Goal: Use online tool/utility

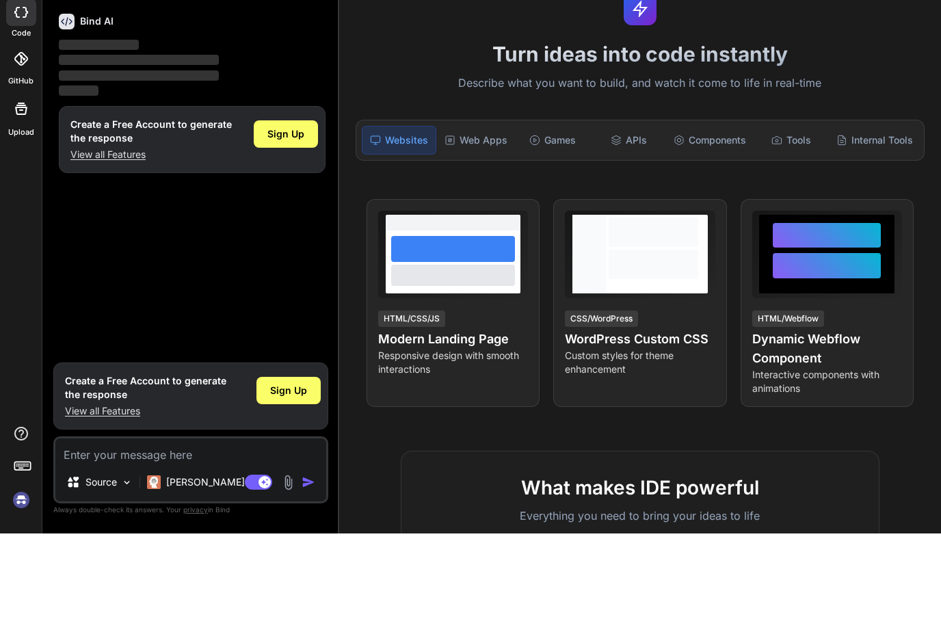
scroll to position [55, 0]
click at [20, 576] on img at bounding box center [21, 587] width 23 height 23
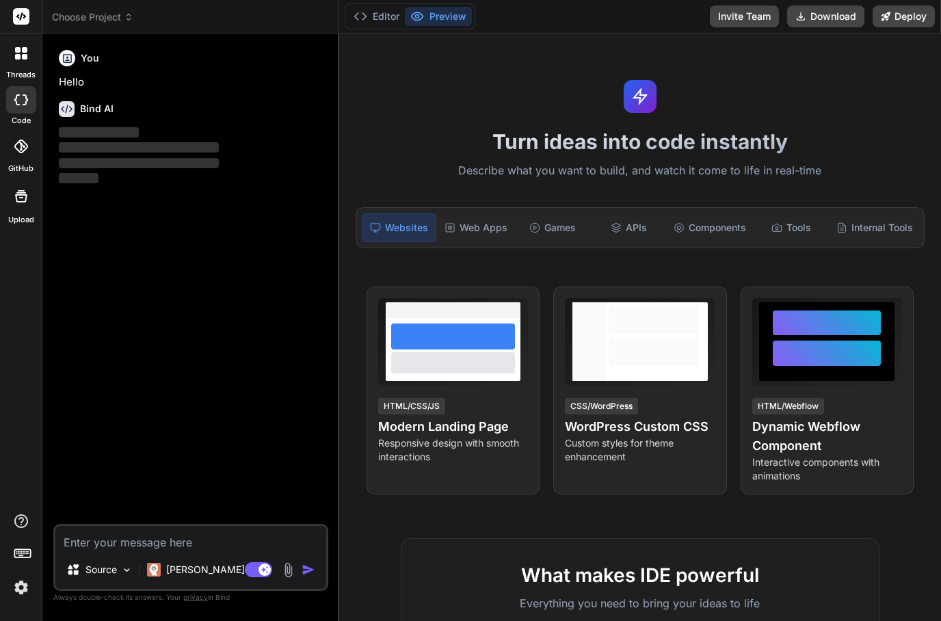
scroll to position [44, 0]
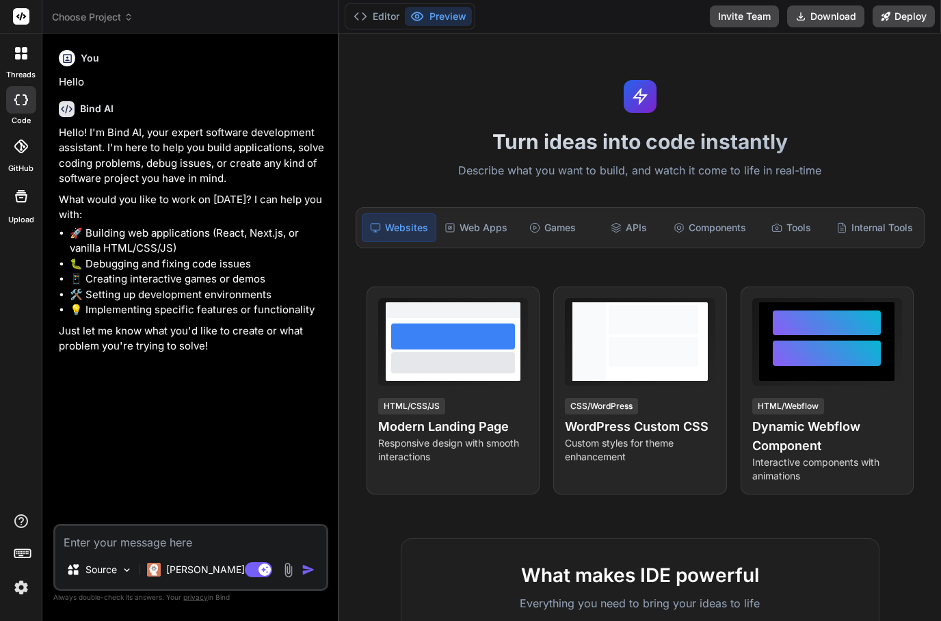
click at [17, 39] on div at bounding box center [21, 53] width 29 height 29
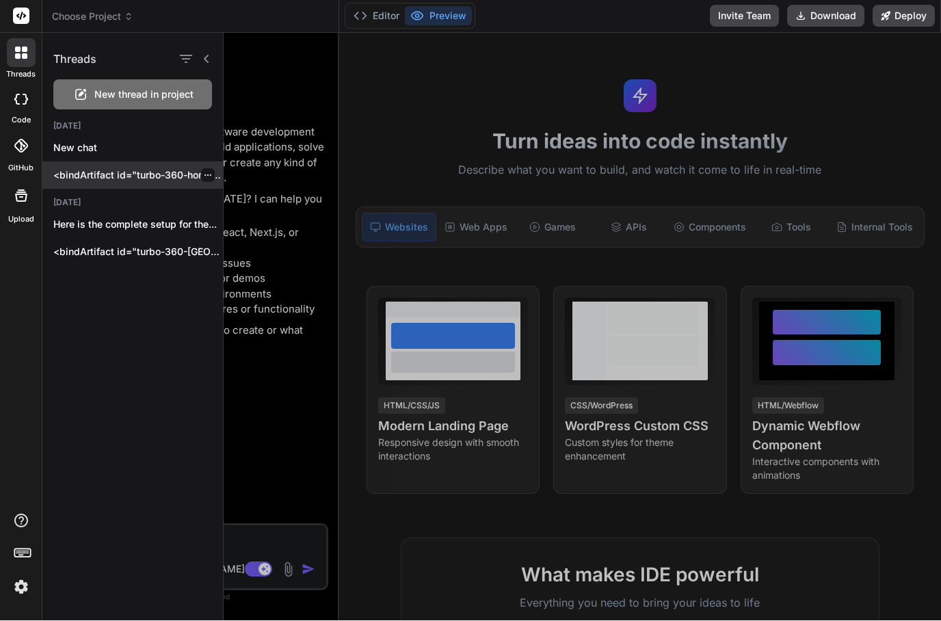
scroll to position [46, 0]
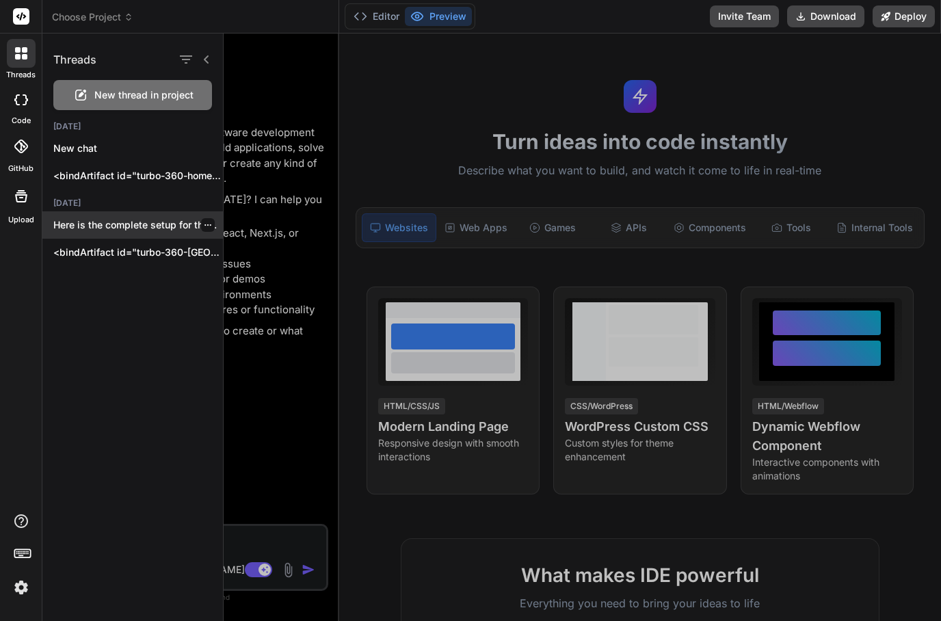
click at [86, 225] on p "Here is the complete setup for the..." at bounding box center [138, 225] width 170 height 14
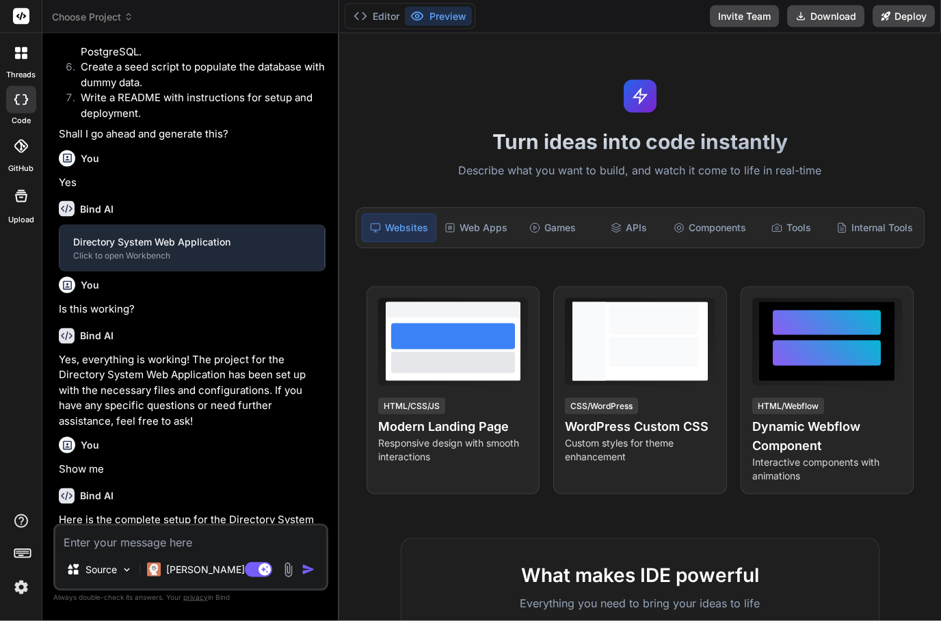
scroll to position [55, 0]
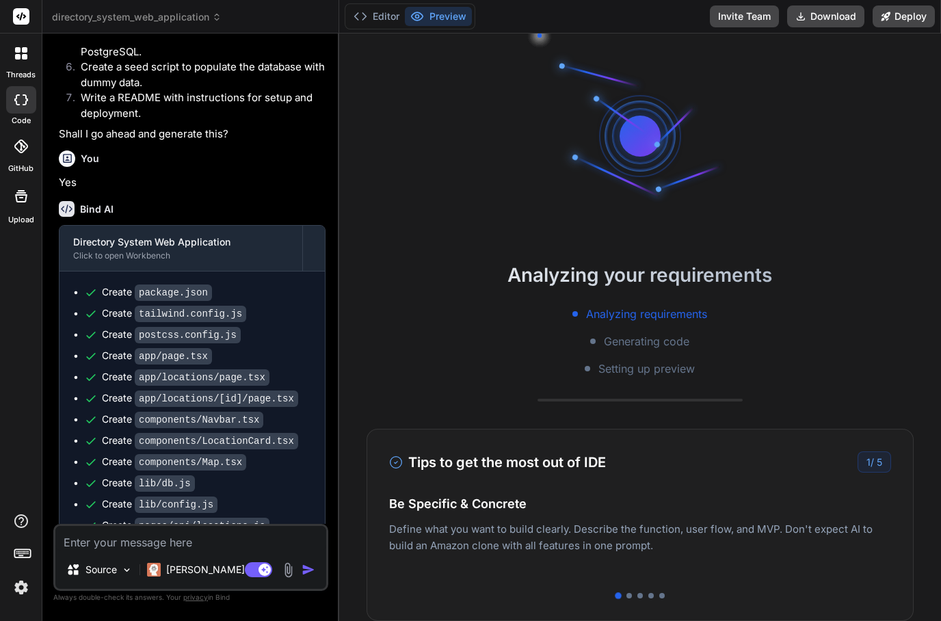
click at [354, 388] on div "Analyzing your requirements Analyzing requirements Generating code Setting up p…" at bounding box center [640, 326] width 602 height 587
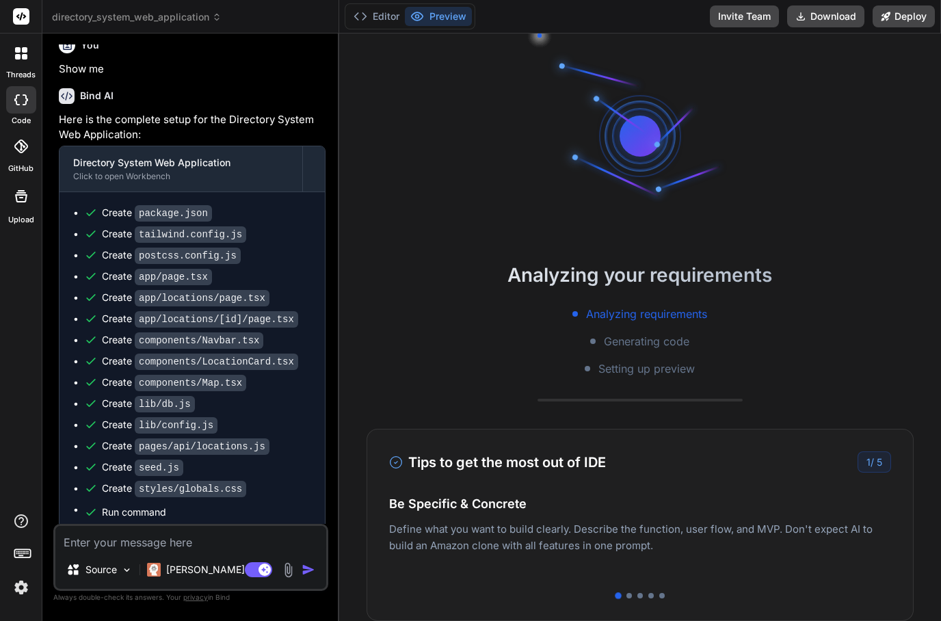
scroll to position [0, 0]
click at [637, 595] on div at bounding box center [639, 595] width 5 height 5
click at [631, 594] on div at bounding box center [628, 595] width 5 height 5
click at [641, 594] on div at bounding box center [639, 595] width 5 height 5
click at [650, 595] on div at bounding box center [650, 595] width 5 height 5
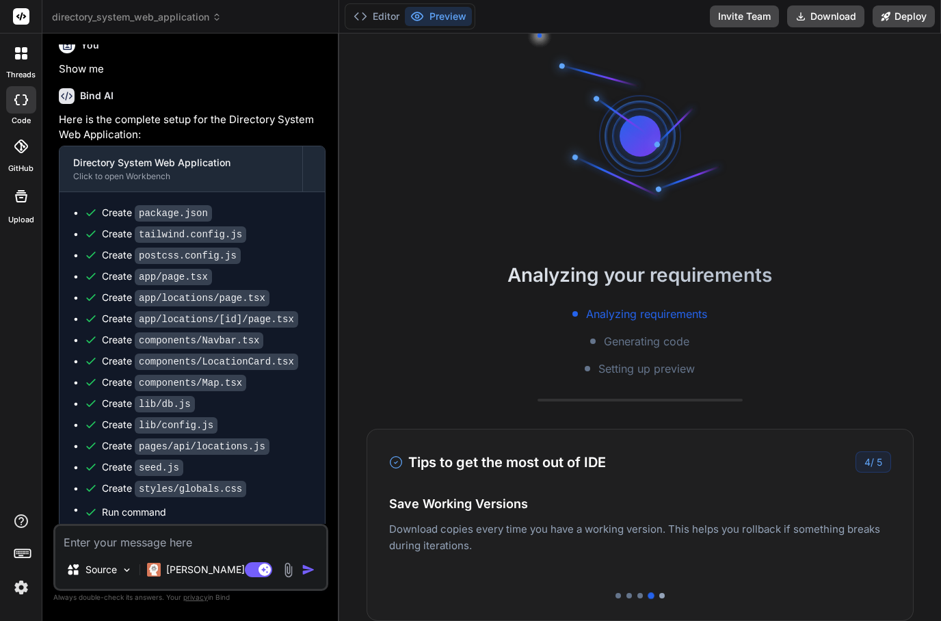
click at [662, 596] on div at bounding box center [661, 595] width 5 height 5
click at [914, 17] on button "Deploy" at bounding box center [903, 16] width 62 height 22
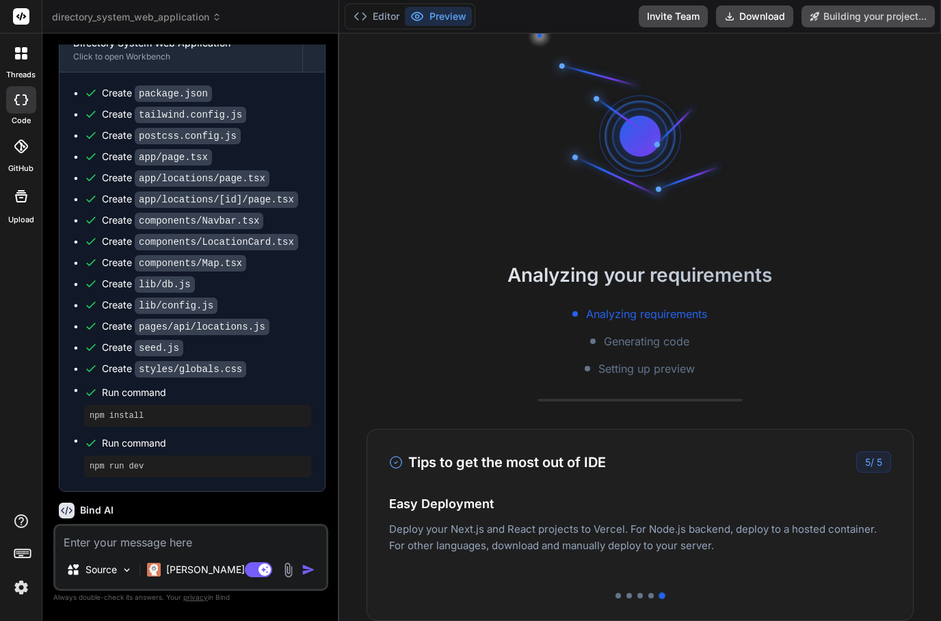
scroll to position [2072, 0]
click at [867, 366] on div "Analyzing requirements Generating code Setting up preview" at bounding box center [640, 341] width 602 height 71
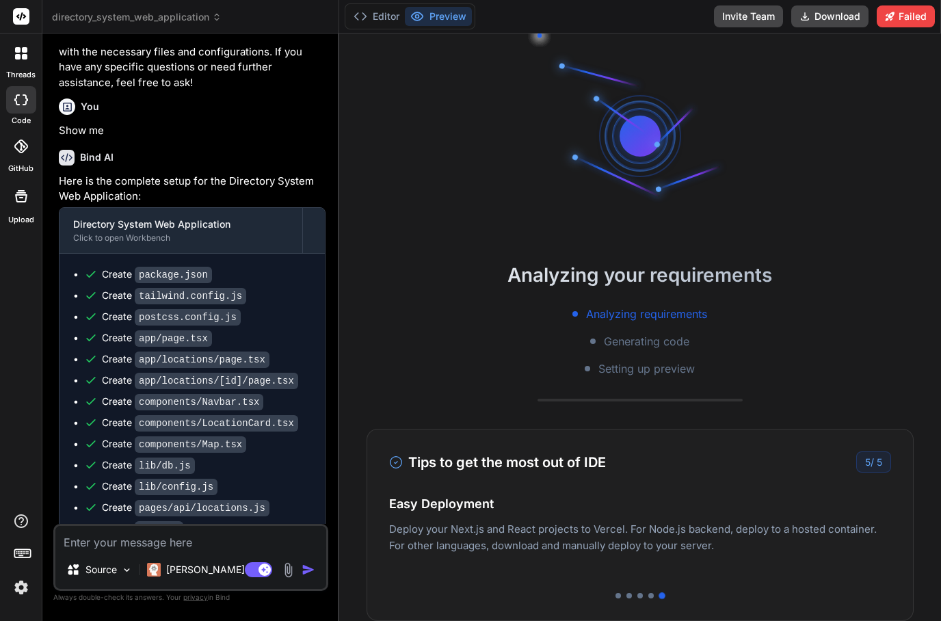
scroll to position [1932, 0]
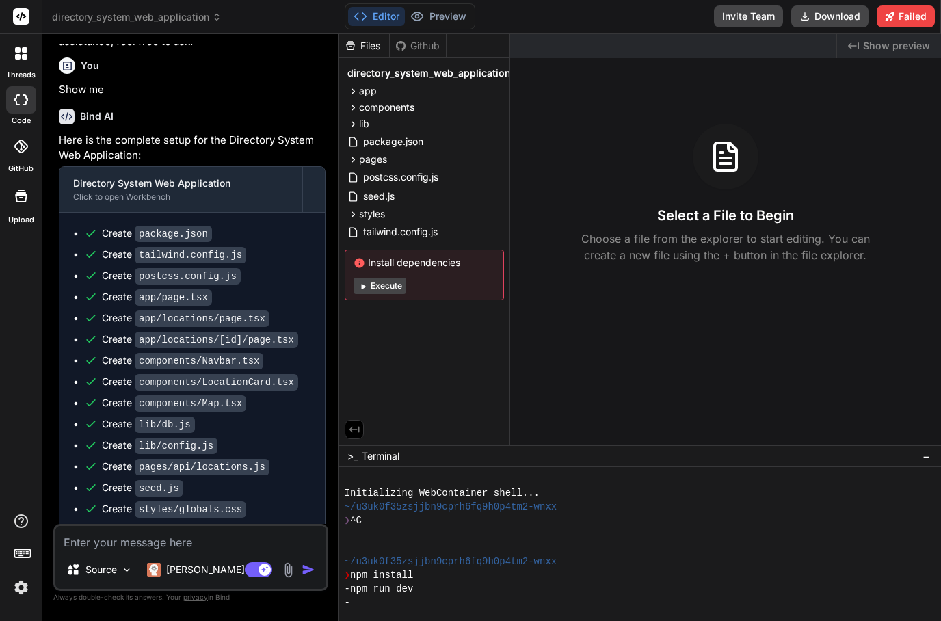
click at [395, 278] on button "Execute" at bounding box center [379, 286] width 53 height 16
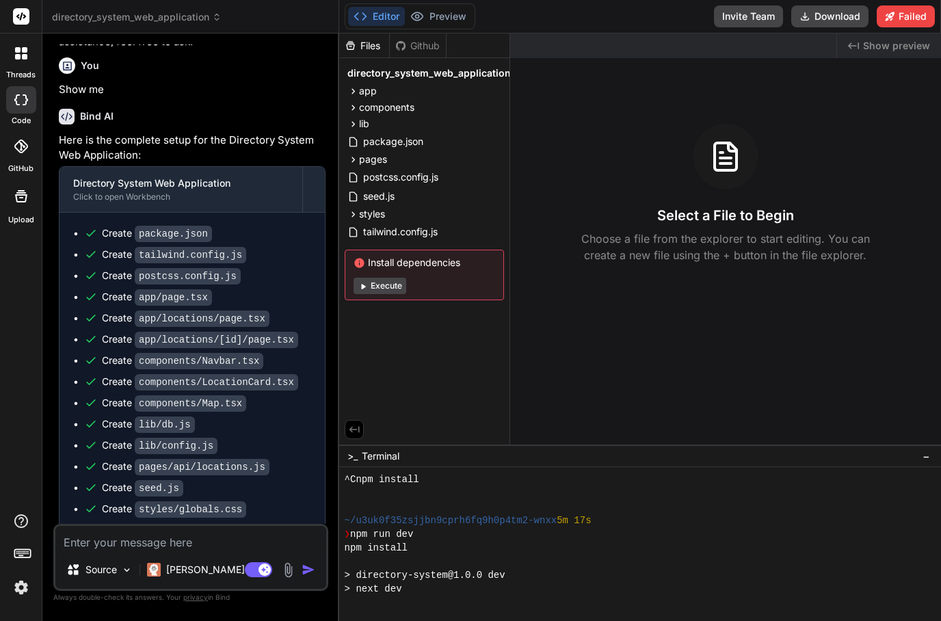
type textarea "x"
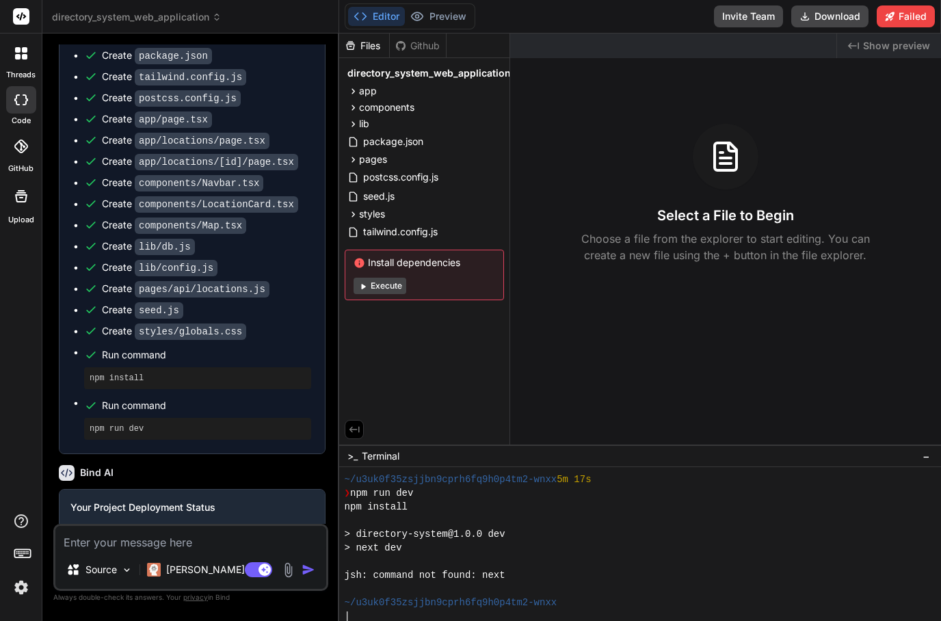
scroll to position [273, 0]
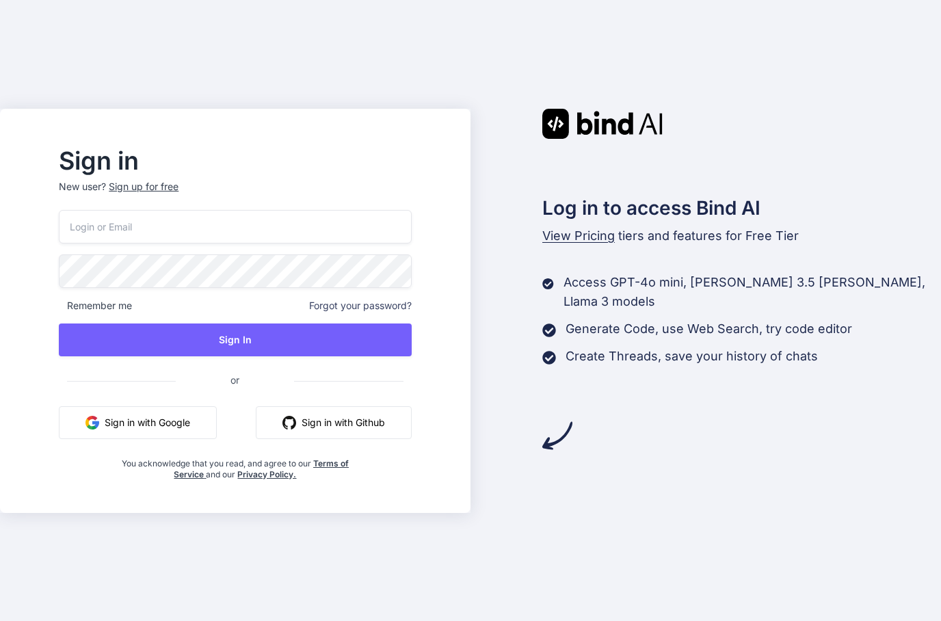
click at [175, 439] on button "Sign in with Google" at bounding box center [138, 422] width 158 height 33
